Goal: Task Accomplishment & Management: Use online tool/utility

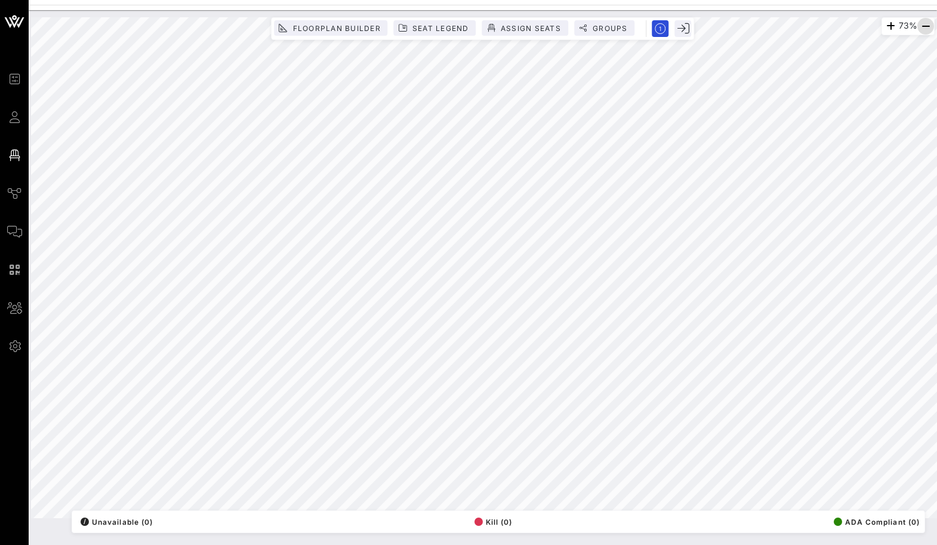
click at [929, 22] on icon "button" at bounding box center [925, 26] width 14 height 14
click at [926, 22] on icon "button" at bounding box center [925, 26] width 14 height 14
click at [922, 21] on icon "button" at bounding box center [925, 26] width 14 height 14
click at [513, 18] on div "Floorplan Builder Seat Legend Assign Seats Groups Exit" at bounding box center [482, 28] width 423 height 23
click at [513, 27] on span "Assign Seats" at bounding box center [530, 28] width 61 height 9
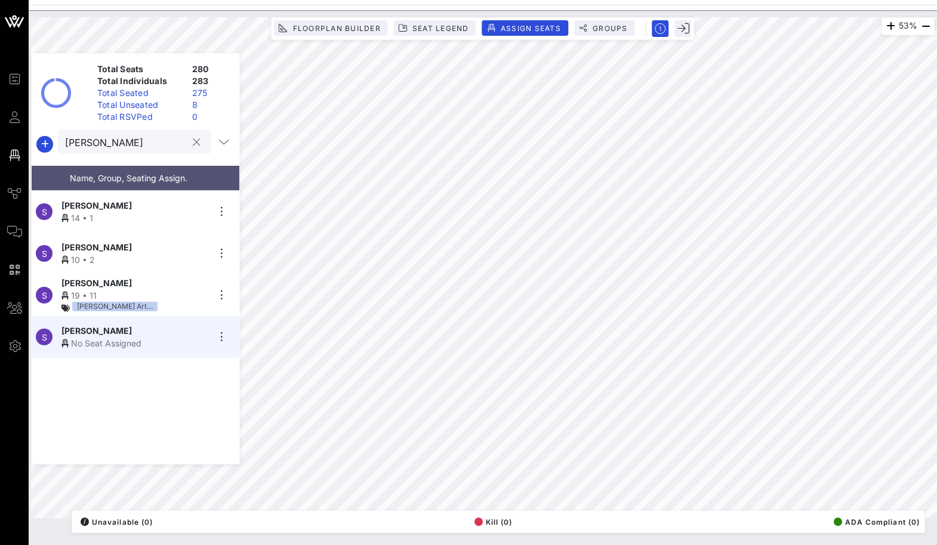
click at [189, 136] on div at bounding box center [196, 142] width 14 height 14
click at [193, 146] on button "clear icon" at bounding box center [197, 143] width 8 height 12
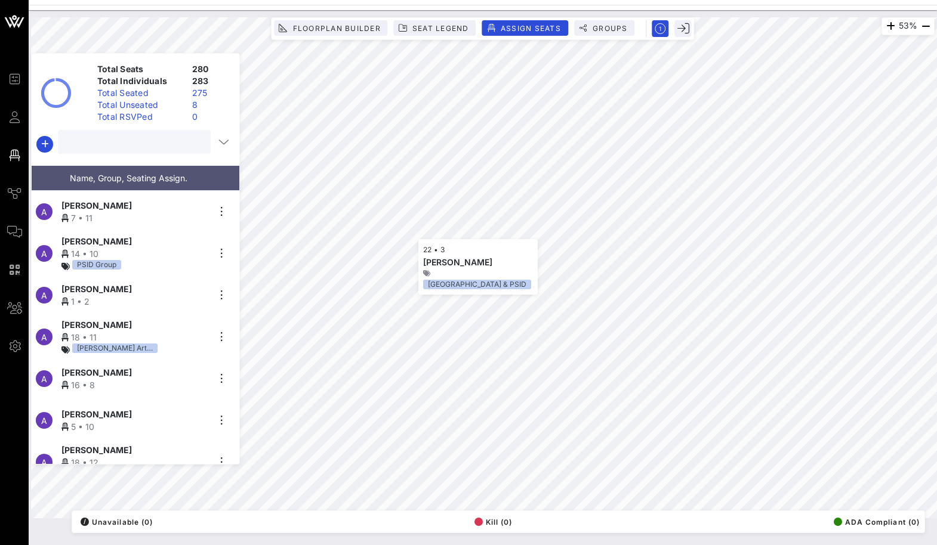
scroll to position [8981, 0]
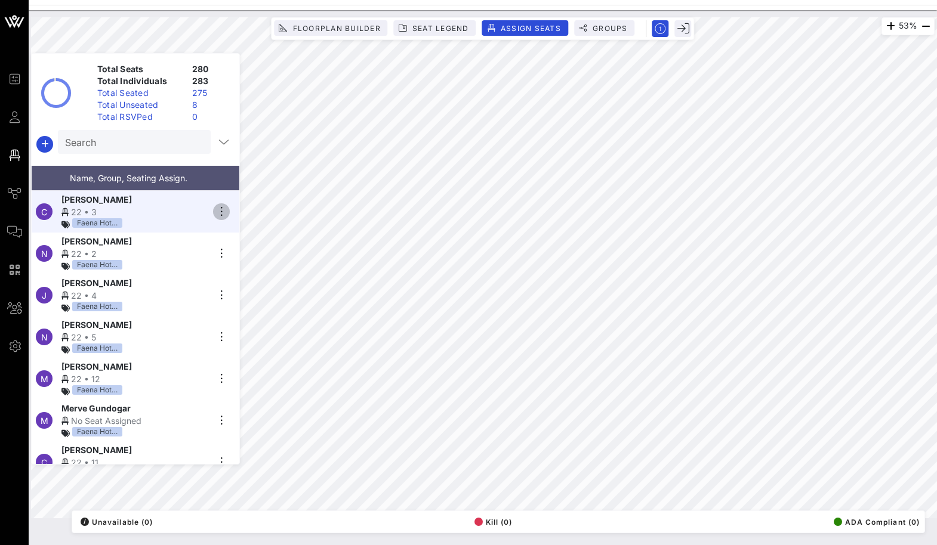
click at [217, 205] on icon "button" at bounding box center [221, 212] width 14 height 14
click at [227, 304] on div "Unseat" at bounding box center [255, 298] width 60 height 19
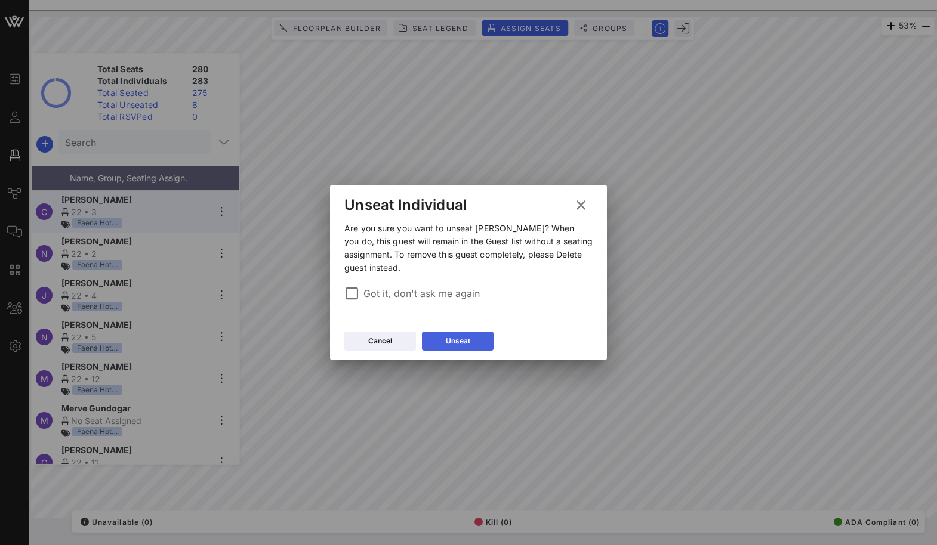
click at [466, 346] on div "Unseat" at bounding box center [458, 341] width 24 height 12
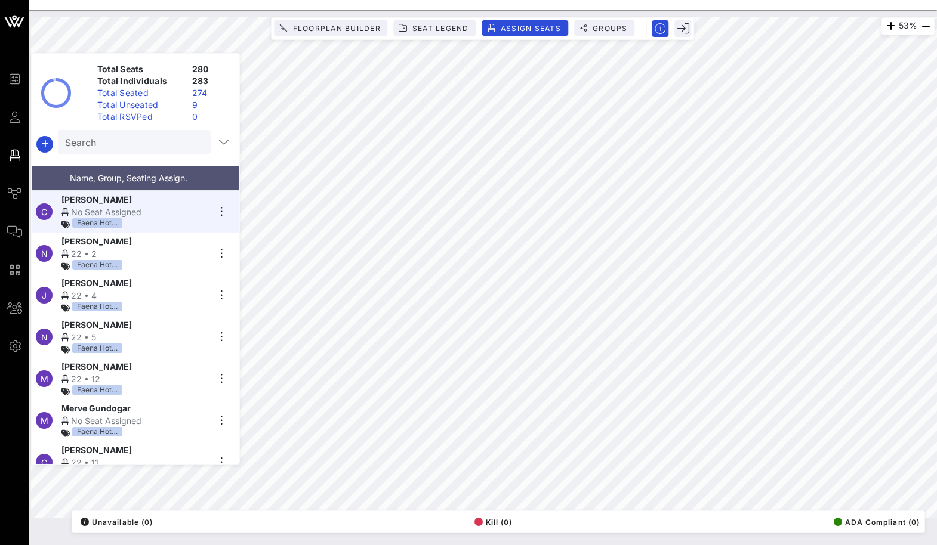
click at [530, 17] on div "Floorplan Builder Seat Legend Assign Seats Groups Exit" at bounding box center [482, 28] width 423 height 23
click at [529, 24] on span "Assign Seats" at bounding box center [530, 28] width 61 height 9
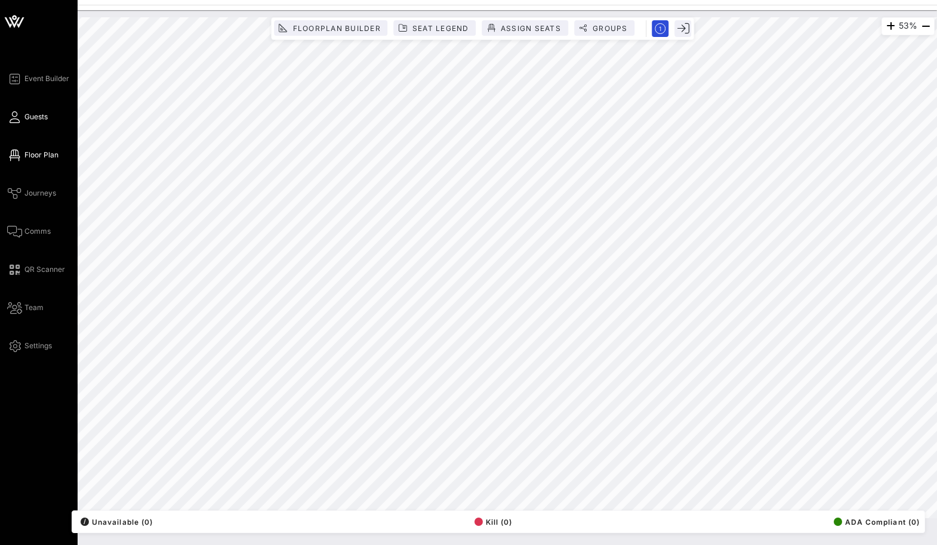
click at [14, 118] on icon at bounding box center [14, 117] width 15 height 2
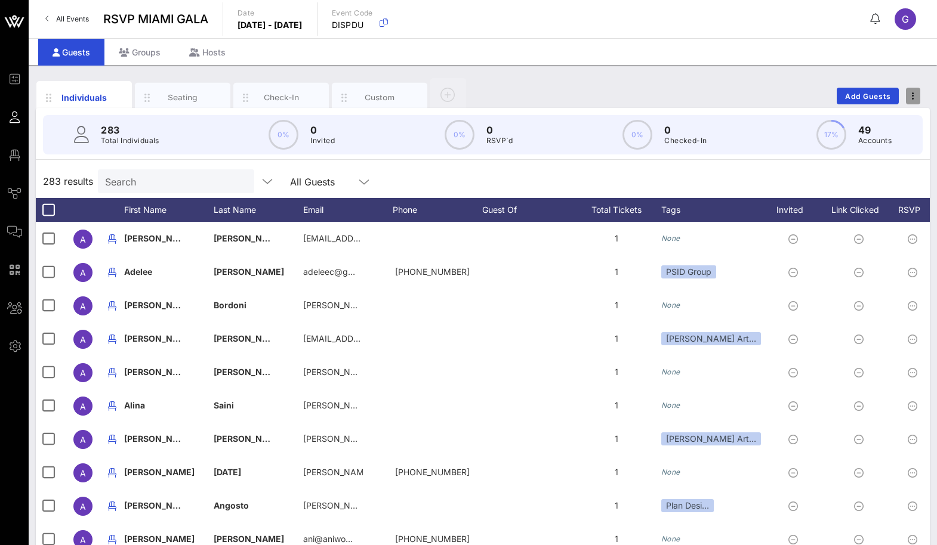
click at [909, 95] on span "button" at bounding box center [913, 96] width 14 height 8
click at [909, 112] on div "Export To CSV" at bounding box center [890, 117] width 57 height 10
